Goal: Task Accomplishment & Management: Manage account settings

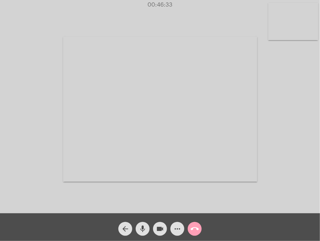
click at [196, 227] on mat-icon "call_end" at bounding box center [194, 229] width 8 height 8
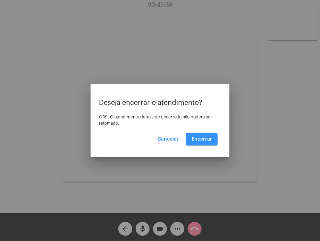
click at [207, 137] on span "Encerrar" at bounding box center [201, 139] width 20 height 5
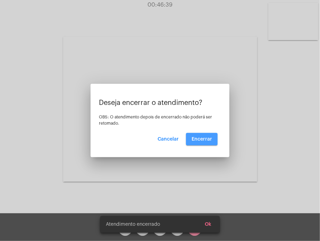
click at [207, 137] on video at bounding box center [160, 109] width 194 height 145
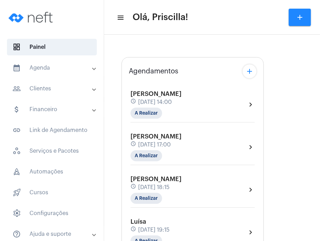
type input "[URL][DOMAIN_NAME]"
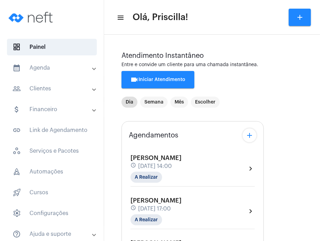
click at [72, 67] on mat-panel-title "calendar_month_outlined Agenda" at bounding box center [52, 68] width 80 height 8
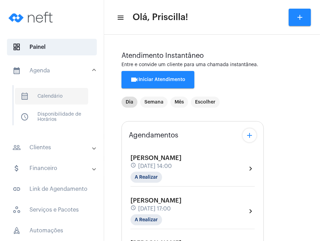
click at [56, 97] on span "calendar_month_outlined Calendário" at bounding box center [51, 96] width 73 height 17
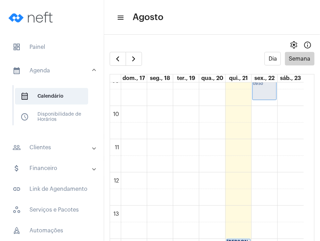
scroll to position [311, 0]
click at [264, 146] on div "00 01 02 03 04 05 06 07 08 09 10 11 12 13 14 15 16 17 18 19 20 21 22 23 [PERSON…" at bounding box center [207, 171] width 194 height 799
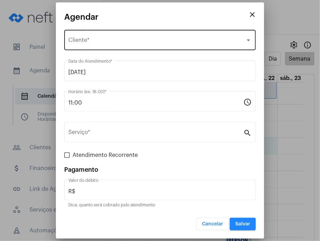
click at [132, 36] on div "Selecione o Cliente Cliente *" at bounding box center [159, 39] width 183 height 22
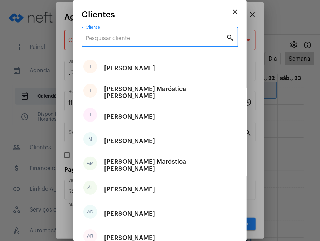
click at [132, 36] on input "Cliente" at bounding box center [156, 38] width 140 height 6
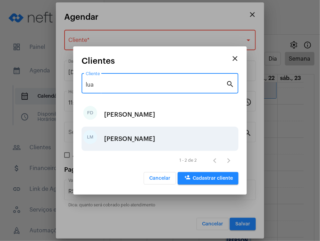
type input "lua"
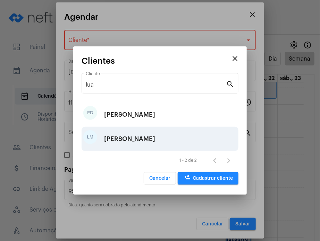
click at [160, 137] on div "LM [PERSON_NAME]" at bounding box center [159, 139] width 157 height 24
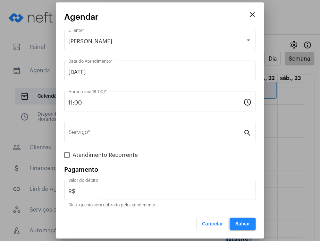
click at [160, 137] on div "Serviço *" at bounding box center [155, 132] width 175 height 22
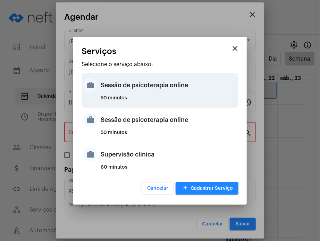
click at [153, 82] on div "Sessão de psicoterapia online" at bounding box center [169, 85] width 136 height 21
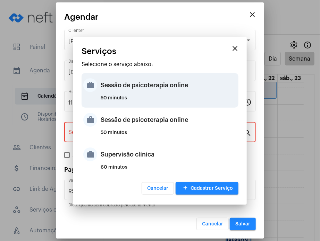
type input "Sessão de psicoterapia online"
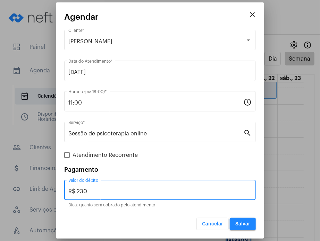
click at [188, 192] on input "R$ 230" at bounding box center [159, 192] width 183 height 6
type input "R$ 200"
click at [248, 225] on span "Salvar" at bounding box center [242, 224] width 15 height 5
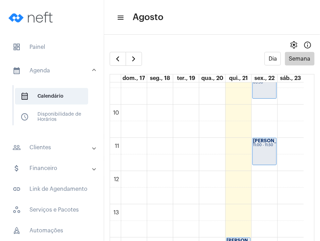
click at [263, 94] on div "[PERSON_NAME] 09:00 - 09:50" at bounding box center [264, 85] width 24 height 27
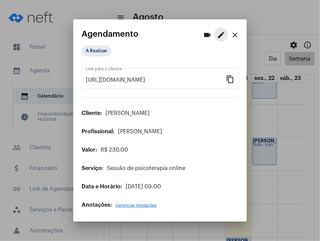
click at [221, 33] on mat-icon "edit" at bounding box center [221, 35] width 8 height 8
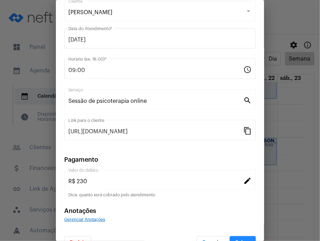
scroll to position [56, 0]
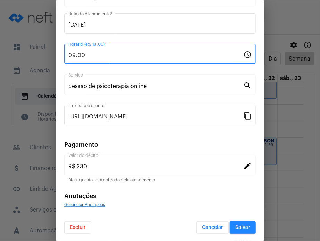
click at [163, 57] on input "09:00" at bounding box center [155, 55] width 175 height 6
type input "0"
type input "10:00"
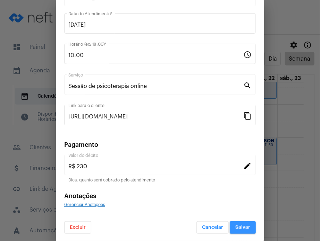
click at [236, 223] on button "Salvar" at bounding box center [243, 228] width 26 height 12
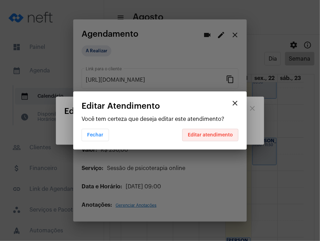
click at [205, 131] on button "Editar atendimento" at bounding box center [210, 135] width 56 height 12
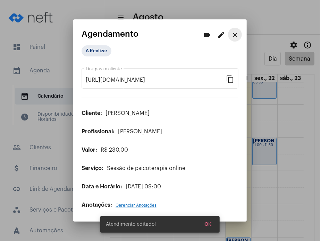
click at [236, 38] on mat-icon "close" at bounding box center [235, 35] width 8 height 8
